Goal: Find specific page/section: Find specific page/section

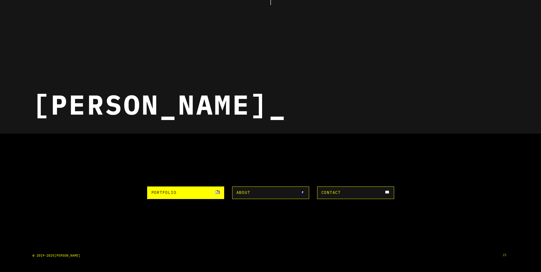
scroll to position [133, 0]
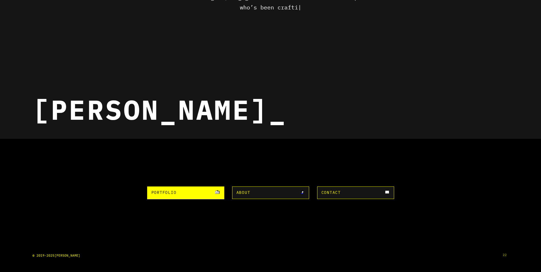
click at [213, 193] on link "Portfolio" at bounding box center [185, 197] width 79 height 13
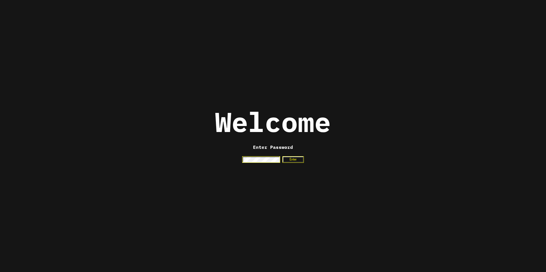
click at [293, 156] on div "Welcome Enter Password Enter" at bounding box center [273, 136] width 546 height 272
click at [292, 157] on button "Enter" at bounding box center [292, 159] width 21 height 7
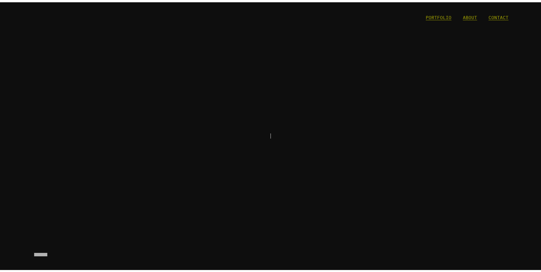
scroll to position [133, 0]
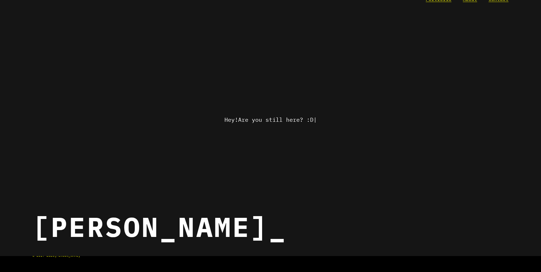
scroll to position [138, 0]
